Goal: Browse casually

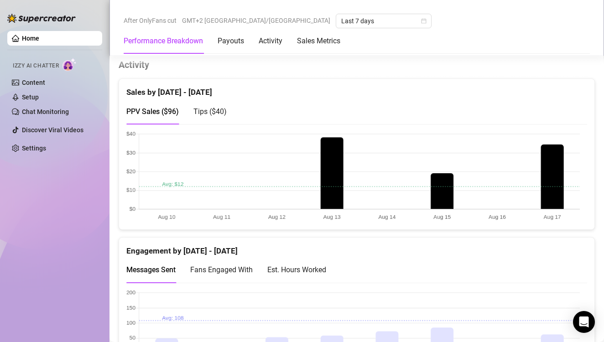
scroll to position [613, 0]
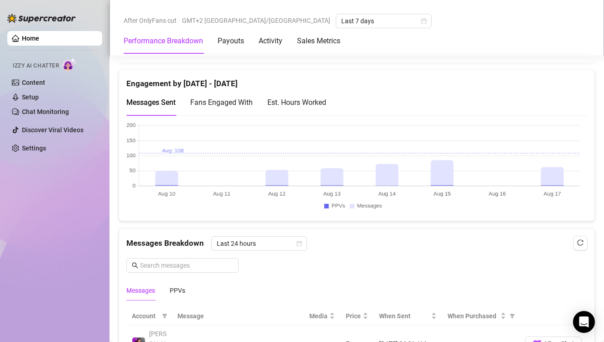
click at [563, 170] on canvas at bounding box center [352, 167] width 453 height 91
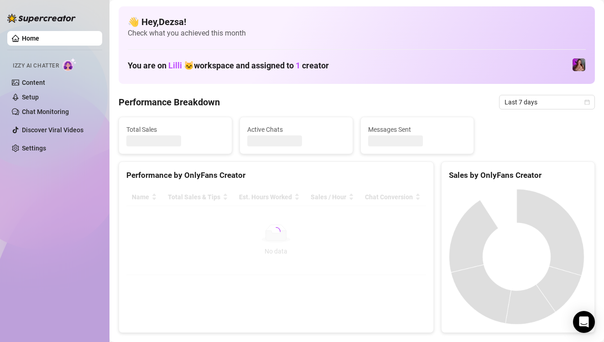
click at [43, 208] on div "Home Izzy AI Chatter Content Setup Chat Monitoring Discover Viral Videos Settin…" at bounding box center [54, 167] width 95 height 334
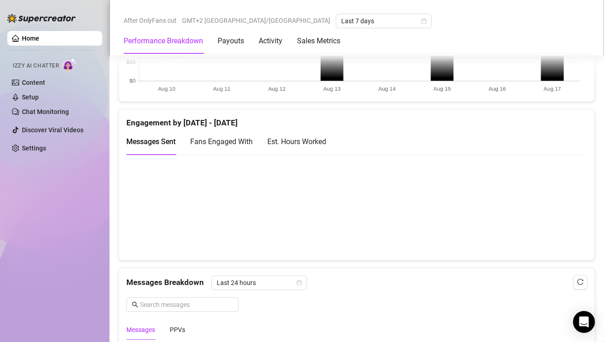
scroll to position [642, 0]
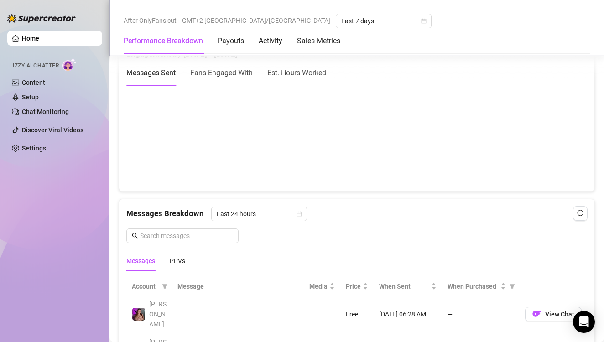
click at [561, 127] on canvas at bounding box center [352, 138] width 453 height 91
